Goal: Complete application form

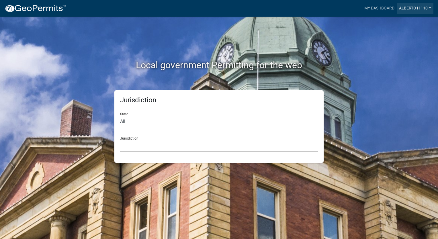
click at [409, 8] on link "alberto11110" at bounding box center [415, 8] width 37 height 11
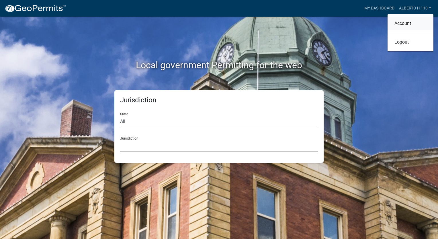
click at [407, 22] on link "Account" at bounding box center [411, 24] width 46 height 14
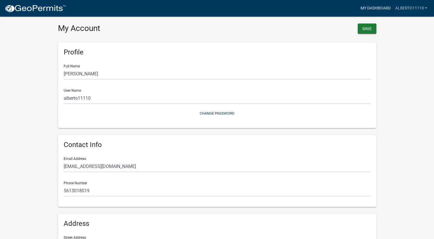
click at [370, 8] on link "My Dashboard" at bounding box center [375, 8] width 35 height 11
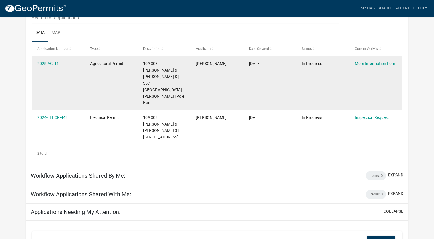
scroll to position [76, 0]
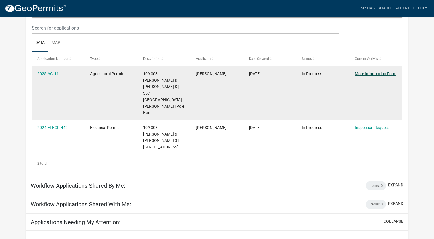
click at [378, 74] on link "More Information Form" at bounding box center [375, 73] width 42 height 5
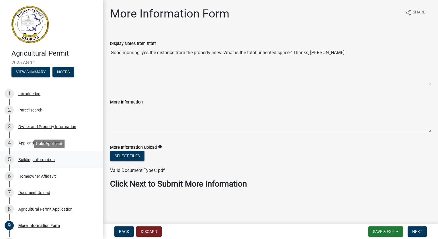
click at [35, 159] on div "Building Information" at bounding box center [36, 160] width 36 height 4
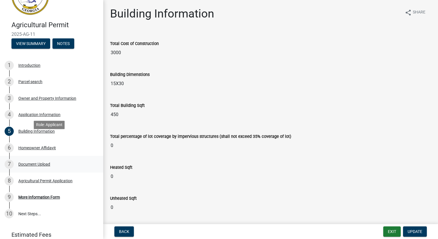
scroll to position [52, 0]
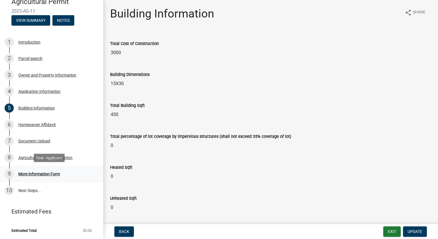
click at [44, 174] on div "More Information Form" at bounding box center [39, 174] width 42 height 4
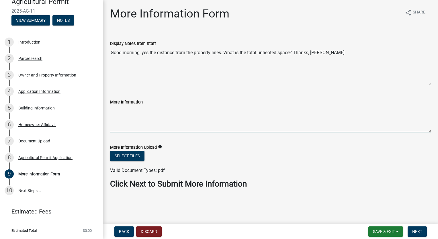
click at [123, 120] on textarea "More Information" at bounding box center [270, 119] width 321 height 27
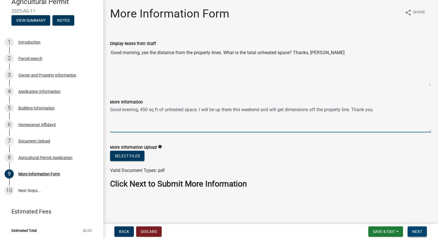
type textarea "Good evening, 450 sq ft of unheated space. I will be up there this weekend and …"
click at [415, 230] on span "Next" at bounding box center [417, 231] width 10 height 5
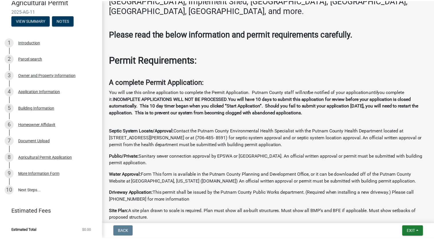
scroll to position [172, 0]
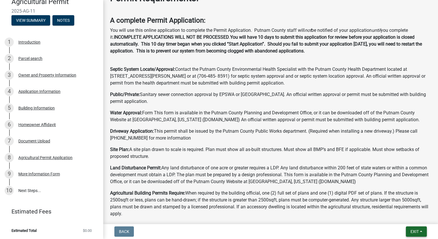
click at [413, 231] on span "Exit" at bounding box center [415, 231] width 8 height 5
click at [401, 217] on button "Save & Exit" at bounding box center [404, 217] width 46 height 14
